Goal: Task Accomplishment & Management: Use online tool/utility

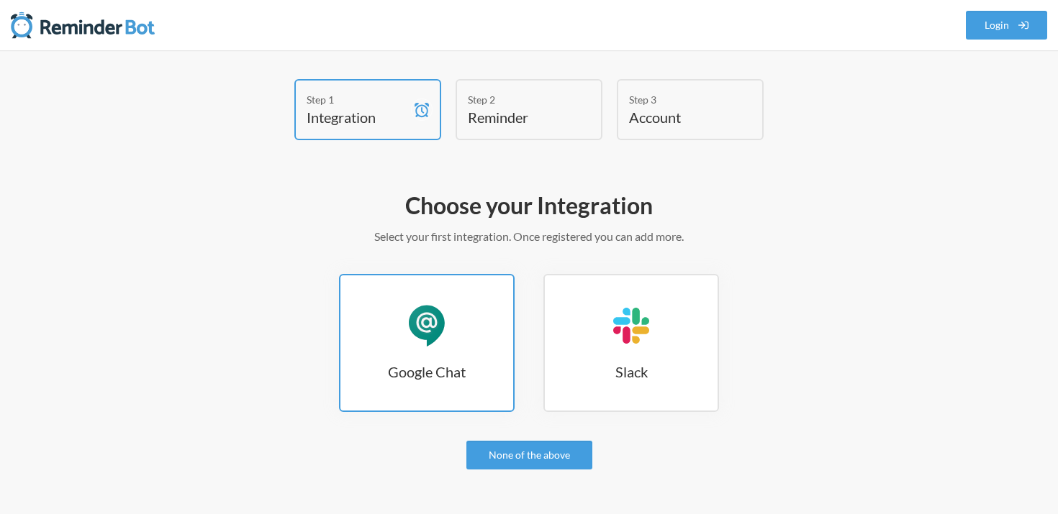
click at [407, 327] on div "Google Chat" at bounding box center [426, 325] width 43 height 43
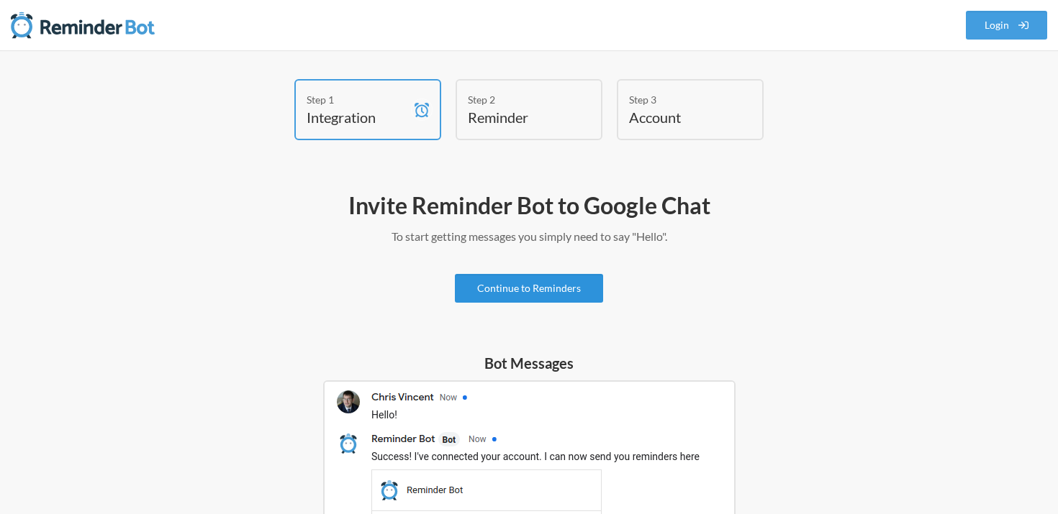
click at [513, 289] on link "Continue to Reminders" at bounding box center [529, 288] width 148 height 29
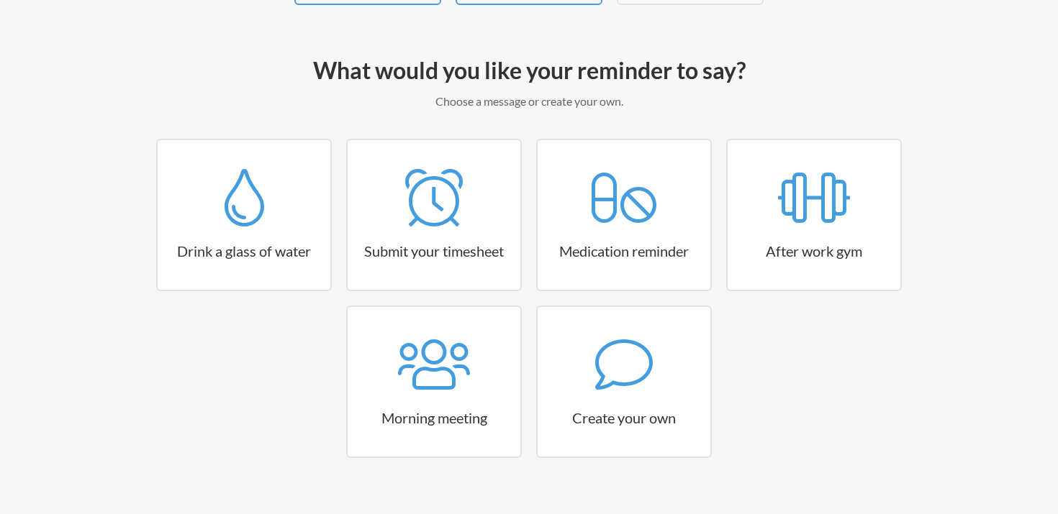
scroll to position [158, 0]
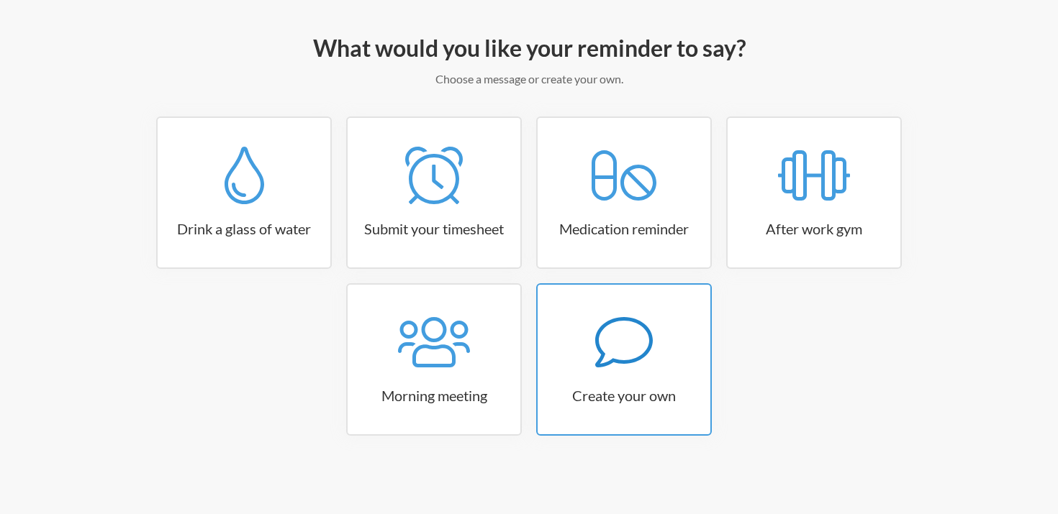
click at [622, 355] on icon at bounding box center [624, 343] width 58 height 58
select select "11:30:00"
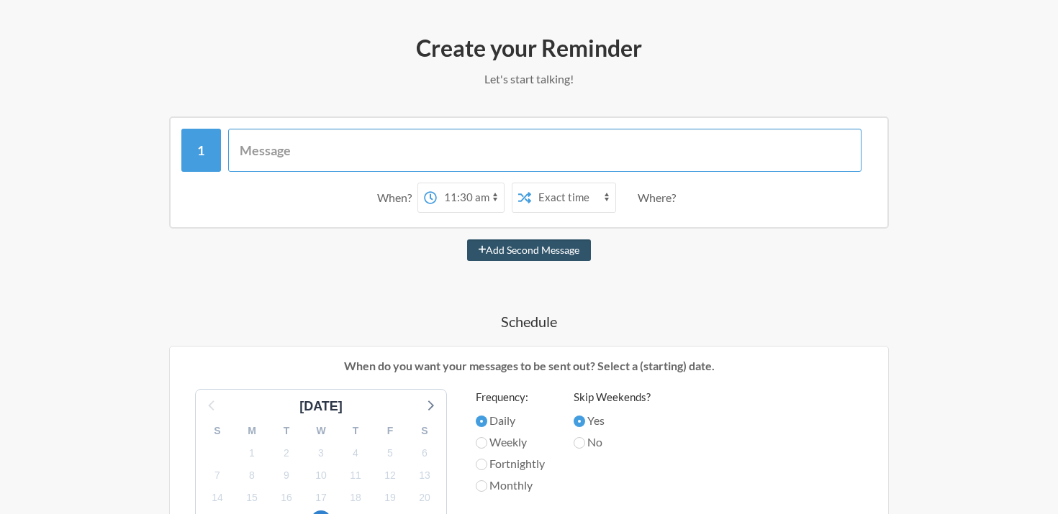
click at [382, 155] on input "text" at bounding box center [545, 150] width 634 height 43
type input "t"
type input "Remind [PERSON_NAME] to tell us who"
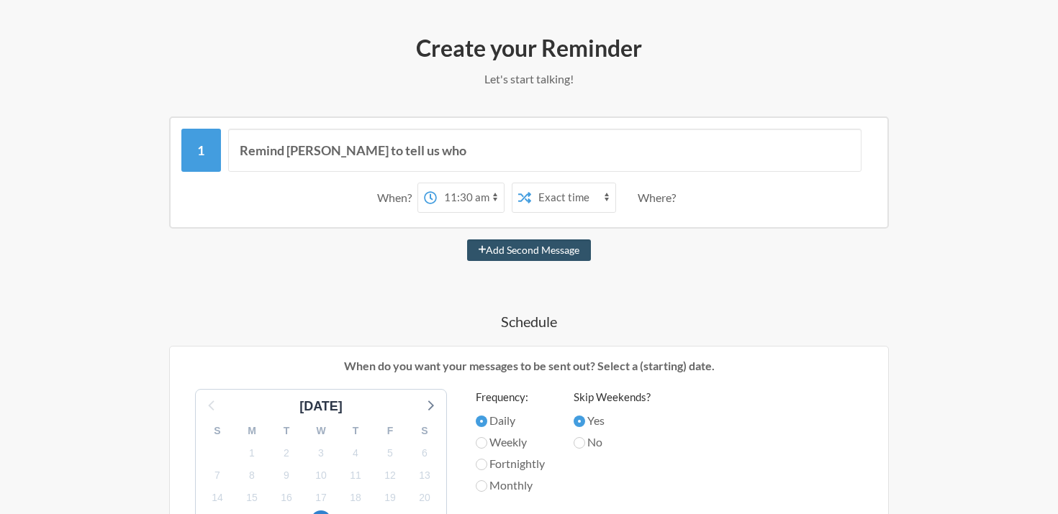
click at [493, 191] on select "12:00 am 12:15 am 12:30 am 12:45 am 1:00 am 1:15 am 1:30 am 1:45 am 2:00 am 2:1…" at bounding box center [470, 197] width 67 height 29
click at [494, 195] on select "12:00 am 12:15 am 12:30 am 12:45 am 1:00 am 1:15 am 1:30 am 1:45 am 2:00 am 2:1…" at bounding box center [470, 197] width 67 height 29
select select "15:30:00"
click at [437, 183] on select "12:00 am 12:15 am 12:30 am 12:45 am 1:00 am 1:15 am 1:30 am 1:45 am 2:00 am 2:1…" at bounding box center [470, 197] width 67 height 29
click at [663, 301] on div "Remind [PERSON_NAME] to tell us who When? 12:00 am 12:15 am 12:30 am 12:45 am 1…" at bounding box center [529, 516] width 835 height 799
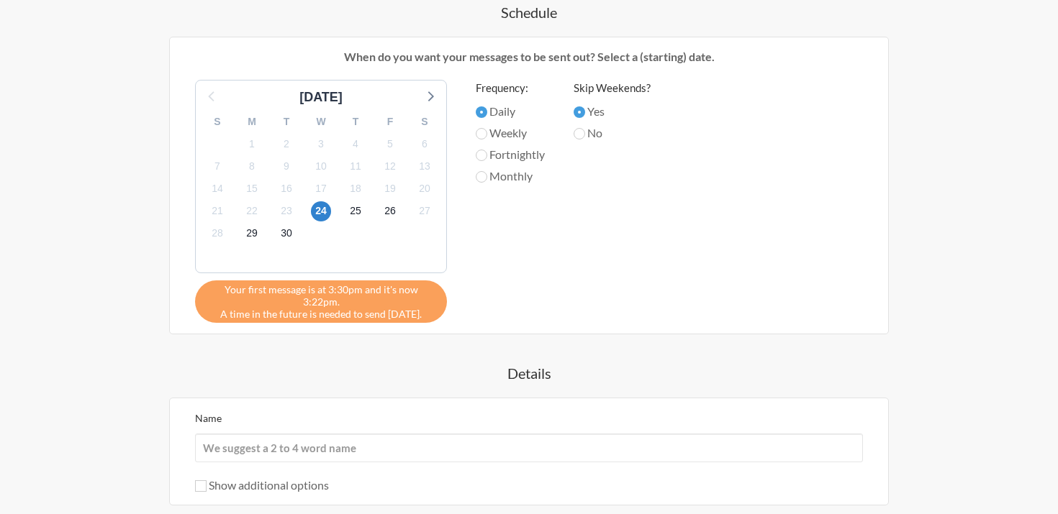
scroll to position [471, 0]
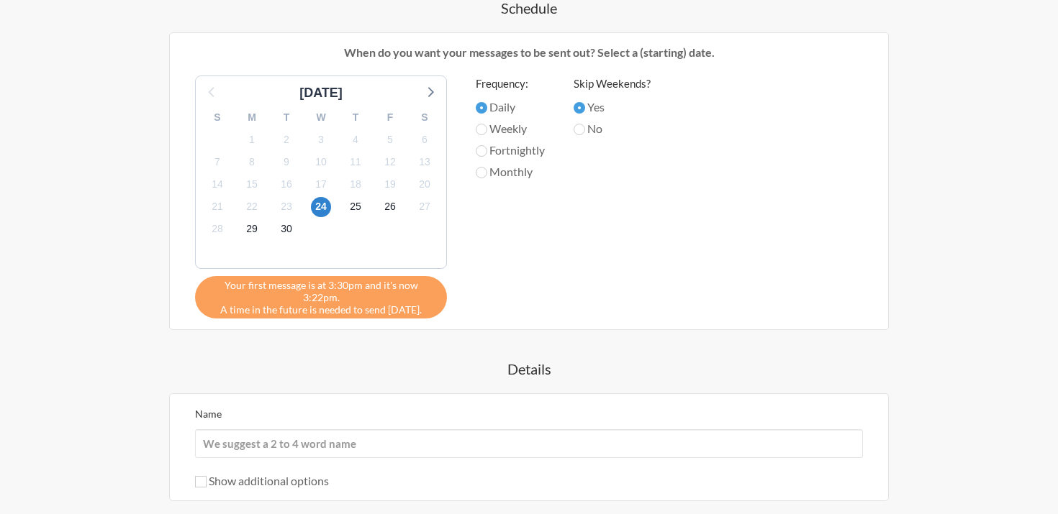
click at [374, 336] on div "Remind [PERSON_NAME] to tell us who When? 12:00 am 12:15 am 12:30 am 12:45 am 1…" at bounding box center [529, 202] width 835 height 799
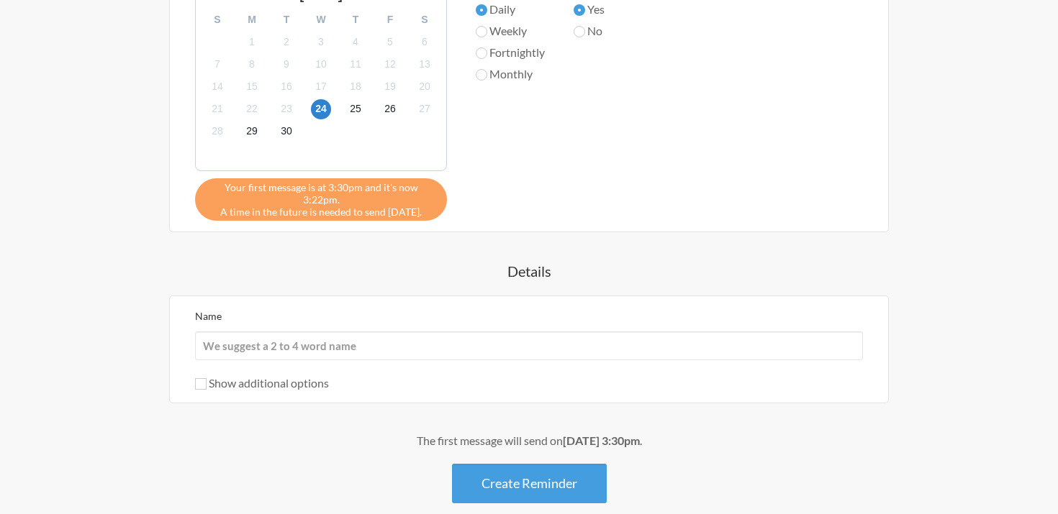
scroll to position [584, 0]
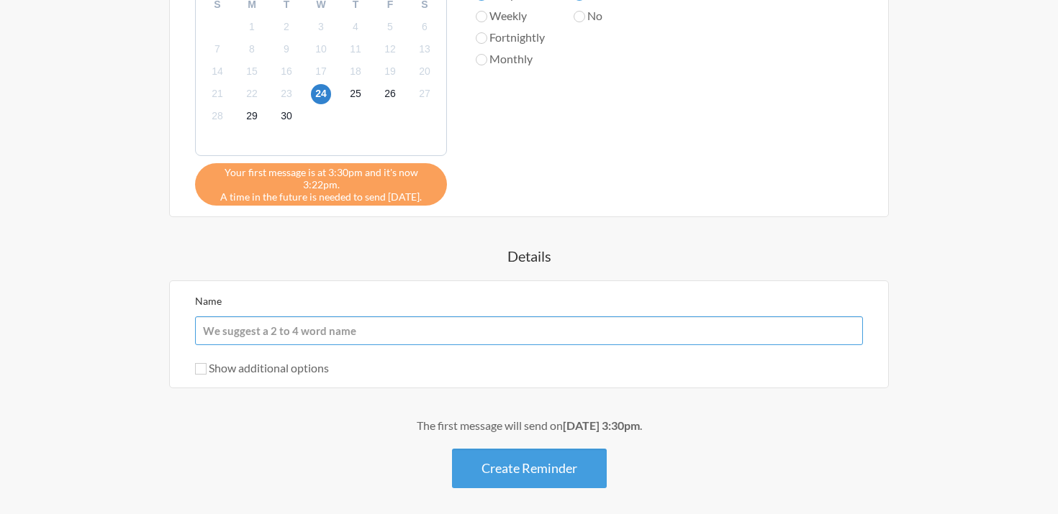
click at [260, 322] on input "Name" at bounding box center [529, 331] width 668 height 29
type input "Tell us"
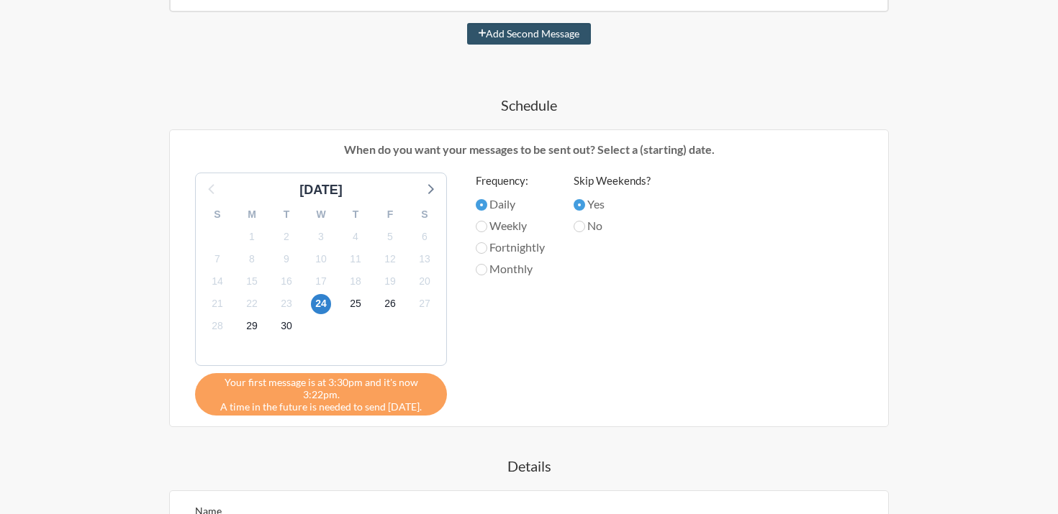
scroll to position [632, 0]
